Goal: Check status: Check status

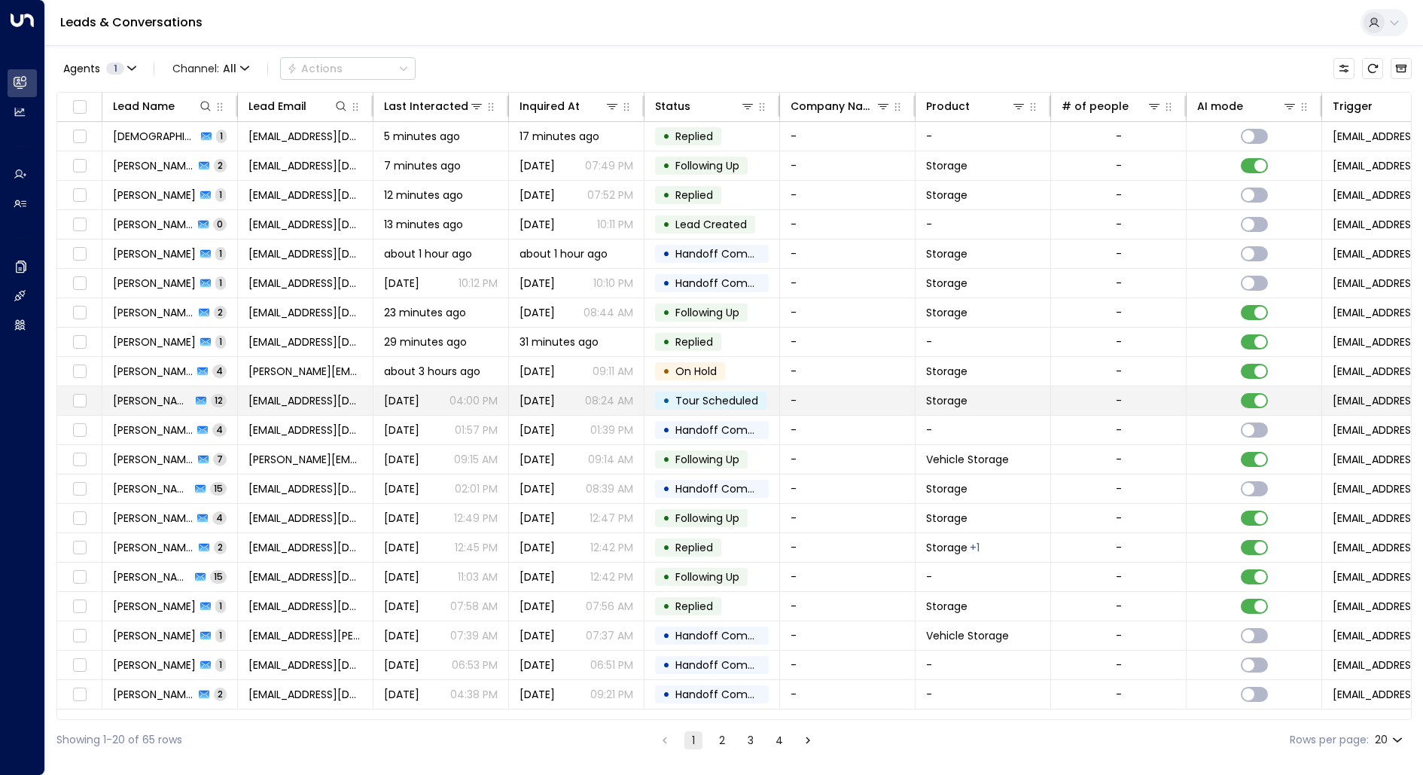
click at [137, 389] on td "[PERSON_NAME] 12" at bounding box center [170, 400] width 136 height 29
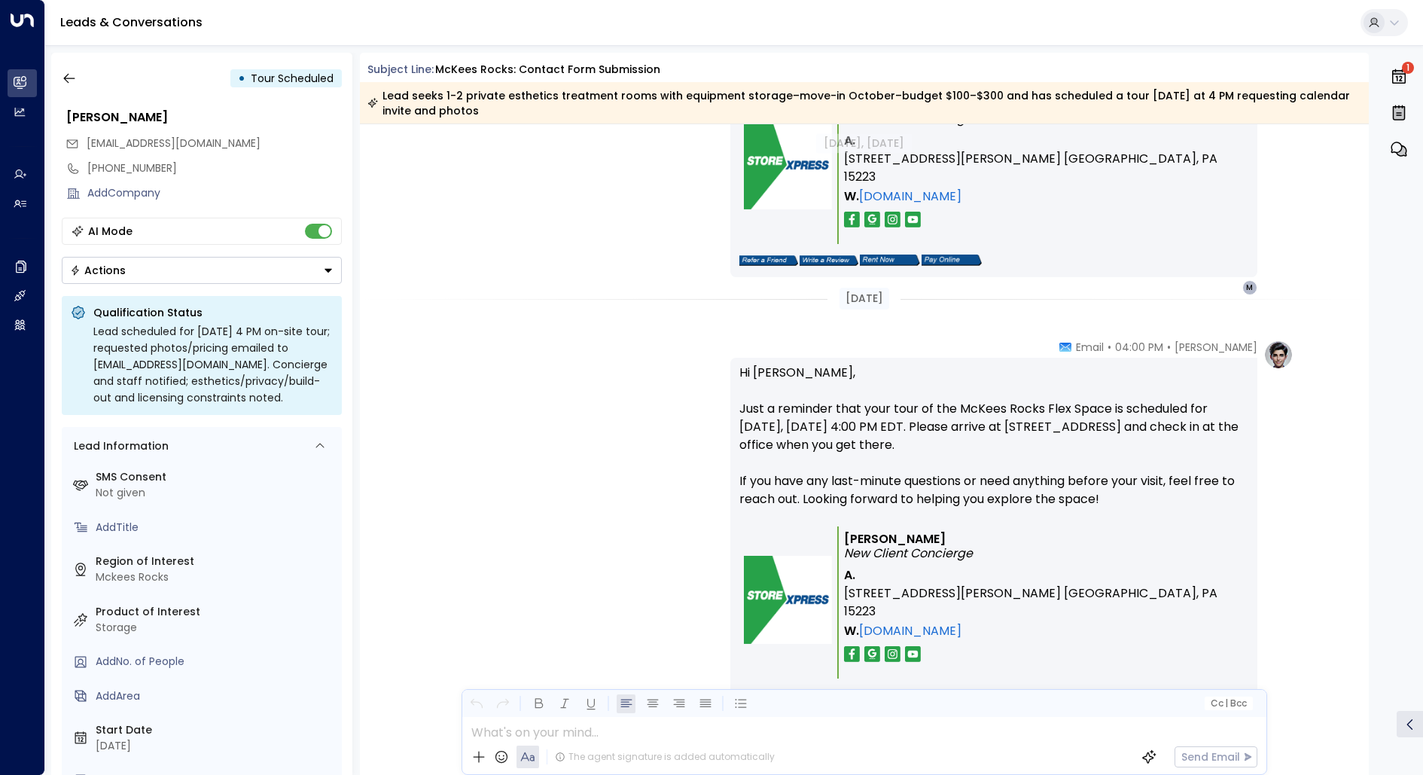
scroll to position [4892, 0]
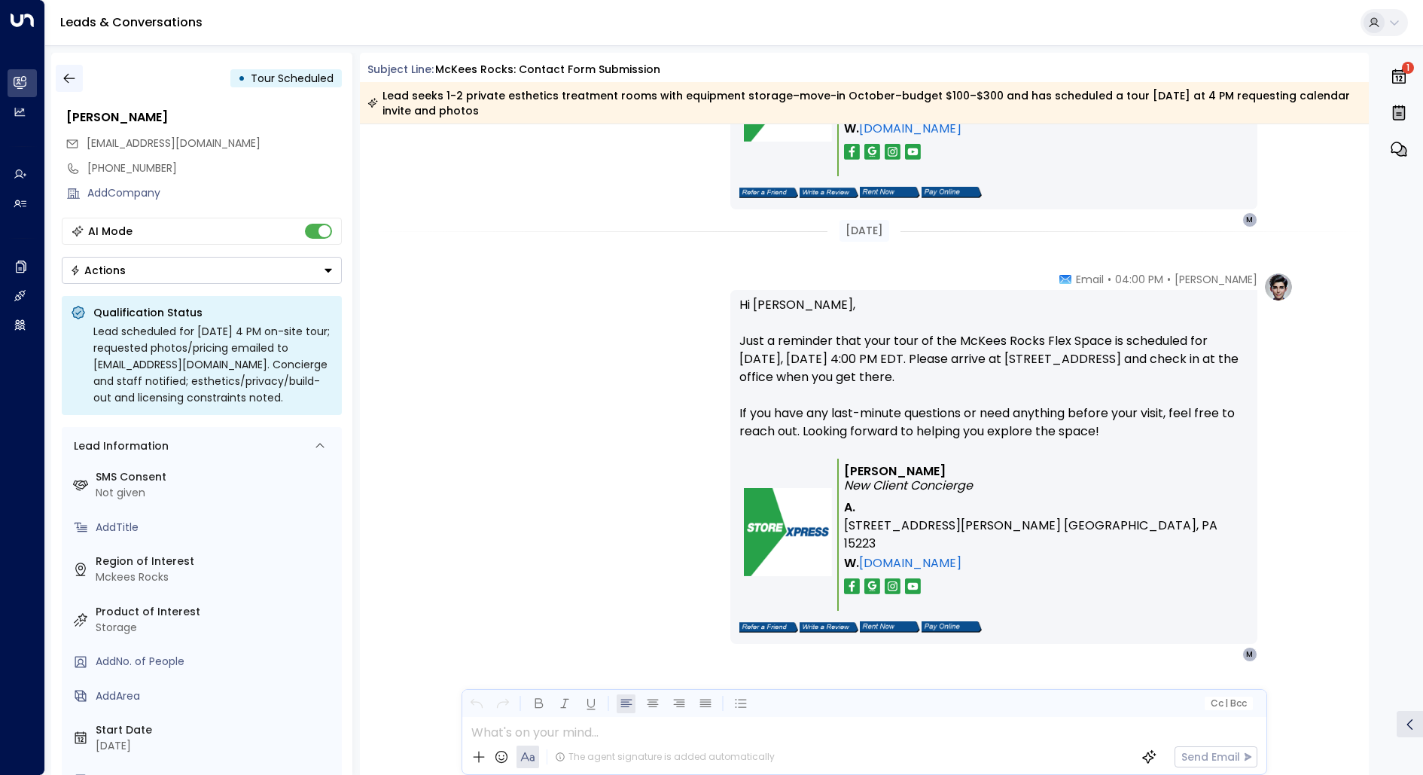
click at [68, 72] on icon "button" at bounding box center [69, 78] width 15 height 15
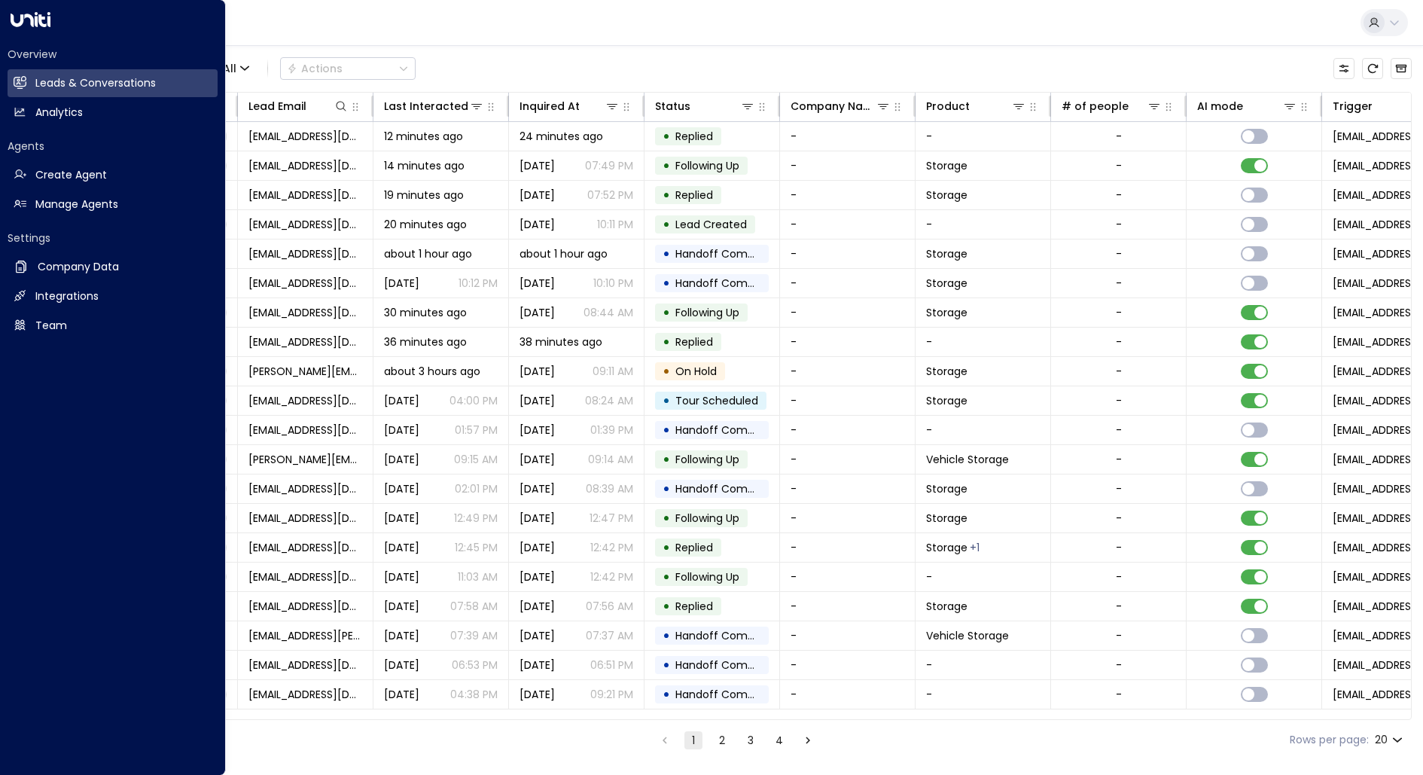
click at [23, 23] on icon at bounding box center [31, 19] width 40 height 15
click at [38, 19] on icon at bounding box center [31, 19] width 40 height 15
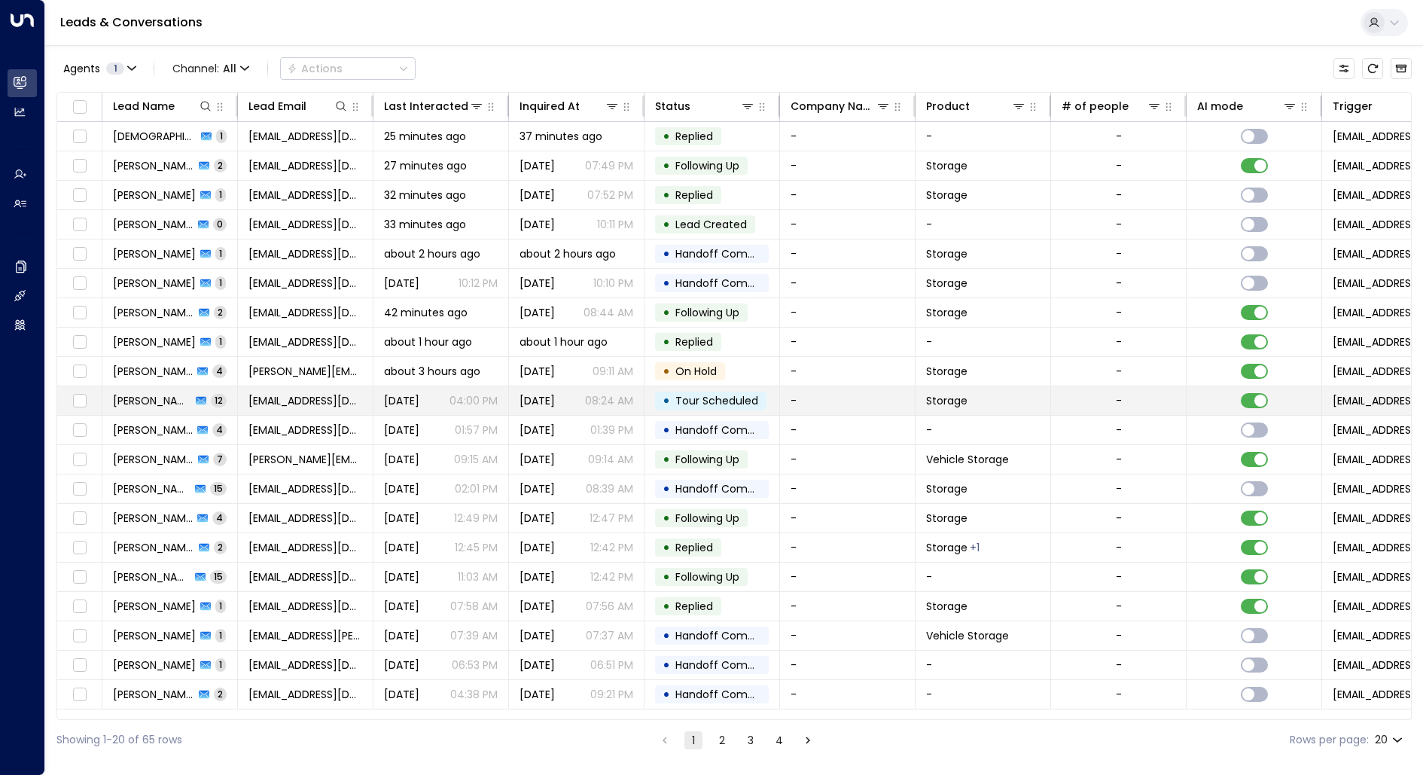
click at [147, 396] on span "[PERSON_NAME]" at bounding box center [152, 400] width 78 height 15
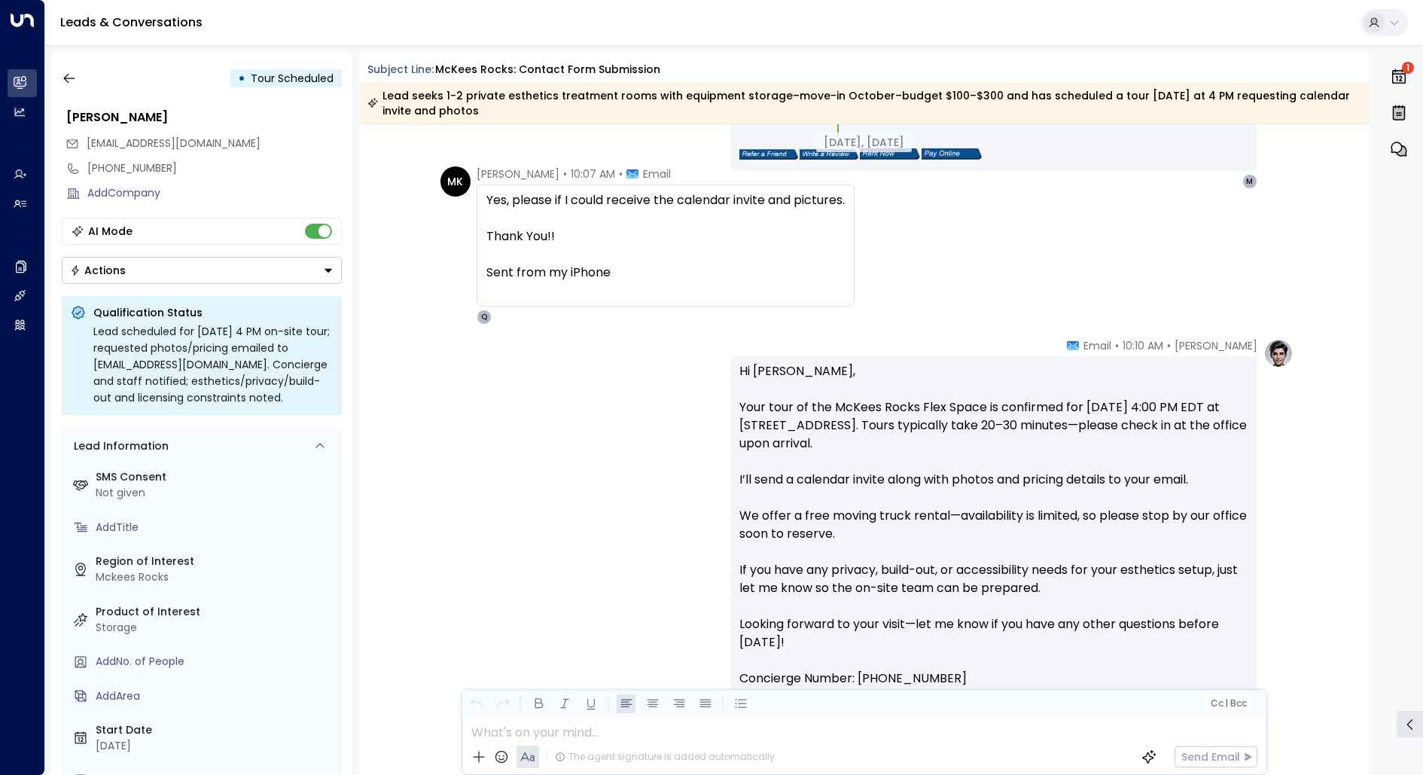
scroll to position [4305, 0]
